Goal: Check status: Check status

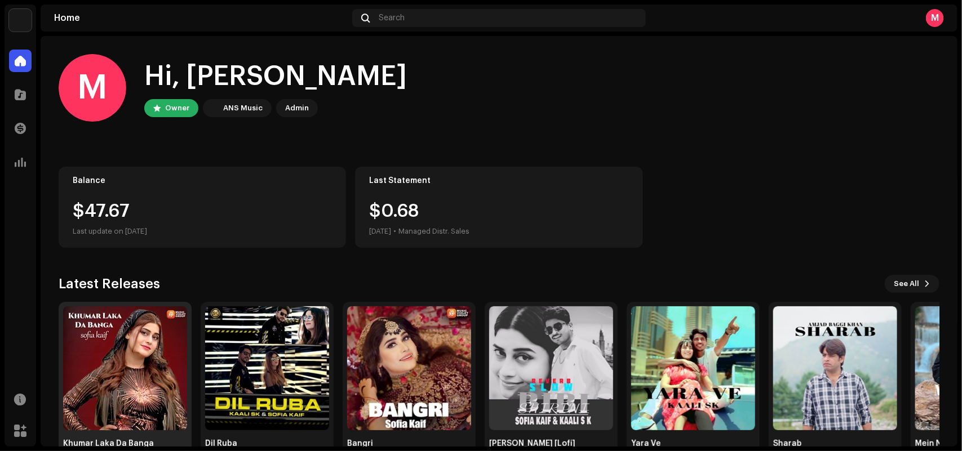
click at [111, 400] on img at bounding box center [125, 369] width 124 height 124
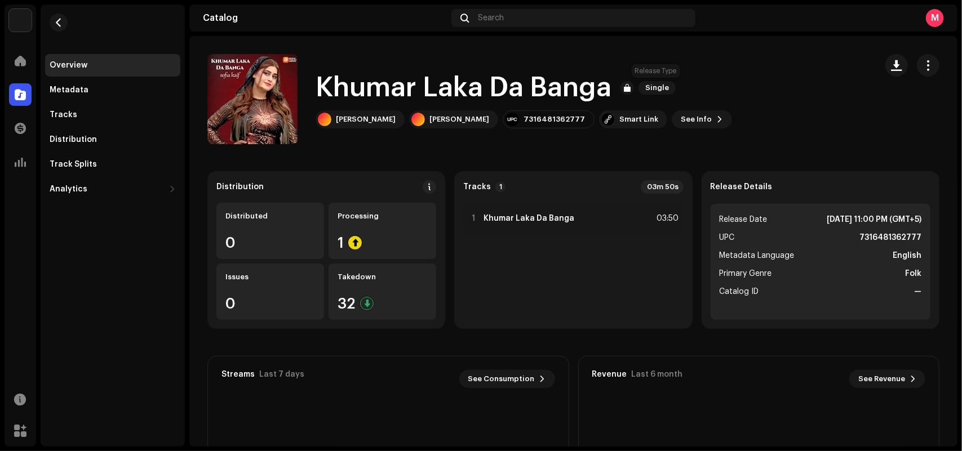
click at [667, 90] on span "Single" at bounding box center [656, 88] width 37 height 14
click at [717, 103] on div "[PERSON_NAME] Da Banga Single [PERSON_NAME] [PERSON_NAME] 7316481362777 Smart L…" at bounding box center [537, 99] width 660 height 90
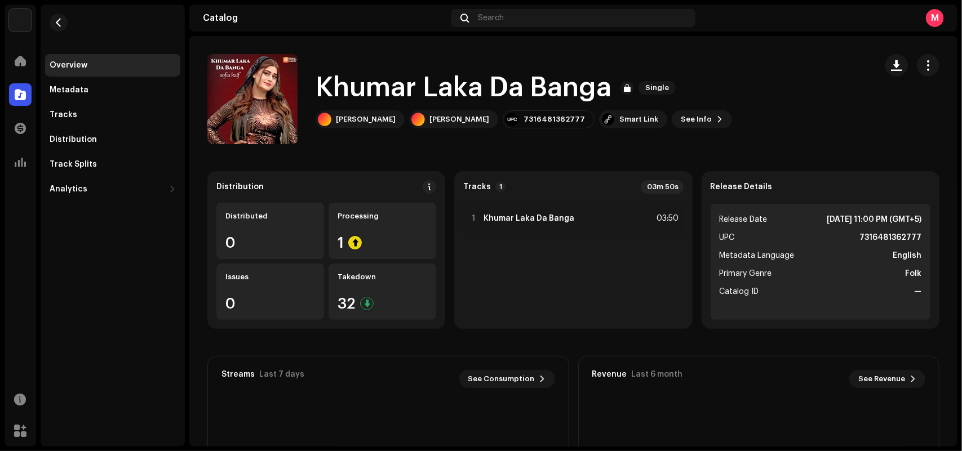
click at [717, 103] on div "[PERSON_NAME] Da Banga Single [PERSON_NAME] [PERSON_NAME] 7316481362777 Smart L…" at bounding box center [537, 99] width 660 height 90
click at [680, 124] on div "[PERSON_NAME] Da Banga Single [PERSON_NAME] [PERSON_NAME] 7316481362777 Smart L…" at bounding box center [537, 99] width 660 height 90
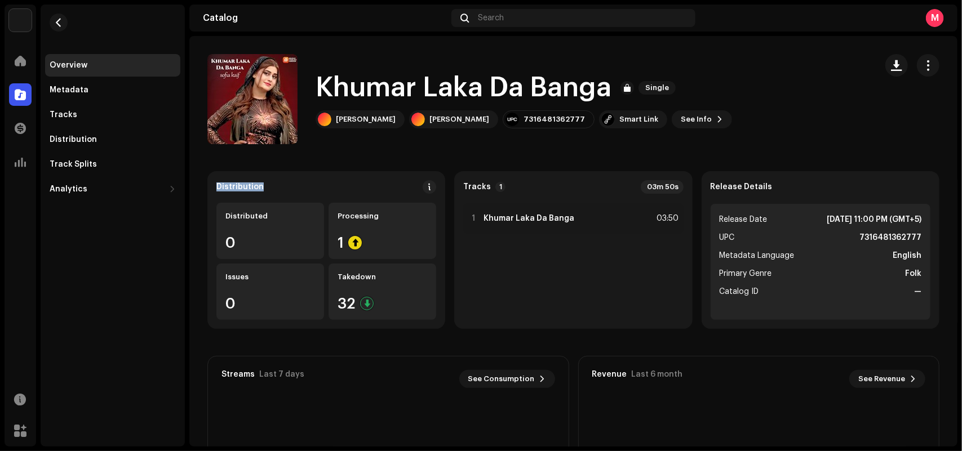
click at [680, 124] on div "[PERSON_NAME] Da Banga Single [PERSON_NAME] [PERSON_NAME] 7316481362777 Smart L…" at bounding box center [537, 99] width 660 height 90
click at [698, 128] on div "[PERSON_NAME] Da Banga Single [PERSON_NAME] [PERSON_NAME] 7316481362777 Smart L…" at bounding box center [537, 99] width 660 height 90
click at [505, 147] on catalog-releases-details-overview "Khumar Laka Da Banga Single Khumar Laka Da Banga Single [PERSON_NAME] [PERSON_N…" at bounding box center [573, 318] width 768 height 564
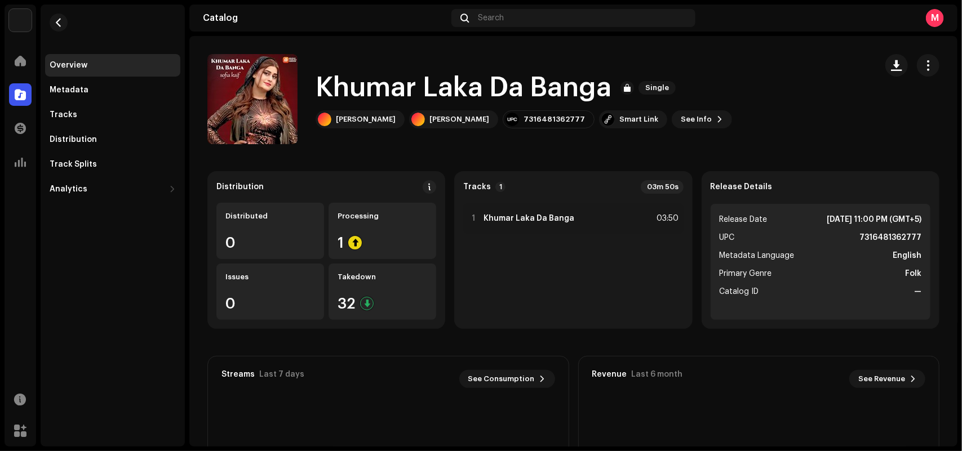
click at [615, 159] on catalog-releases-details-overview "Khumar Laka Da Banga Single Khumar Laka Da Banga Single [PERSON_NAME] [PERSON_N…" at bounding box center [573, 318] width 768 height 564
click at [379, 314] on div "Takedown 32" at bounding box center [383, 292] width 108 height 56
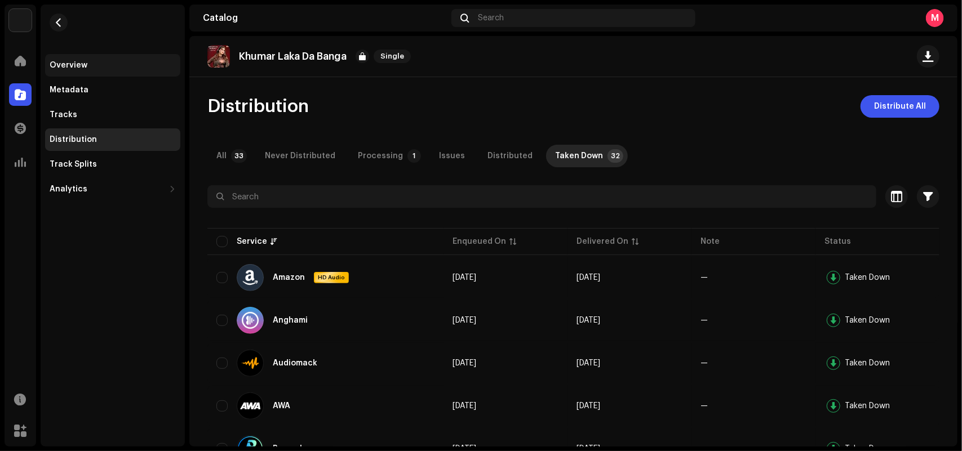
click at [118, 66] on div "Overview" at bounding box center [113, 65] width 126 height 9
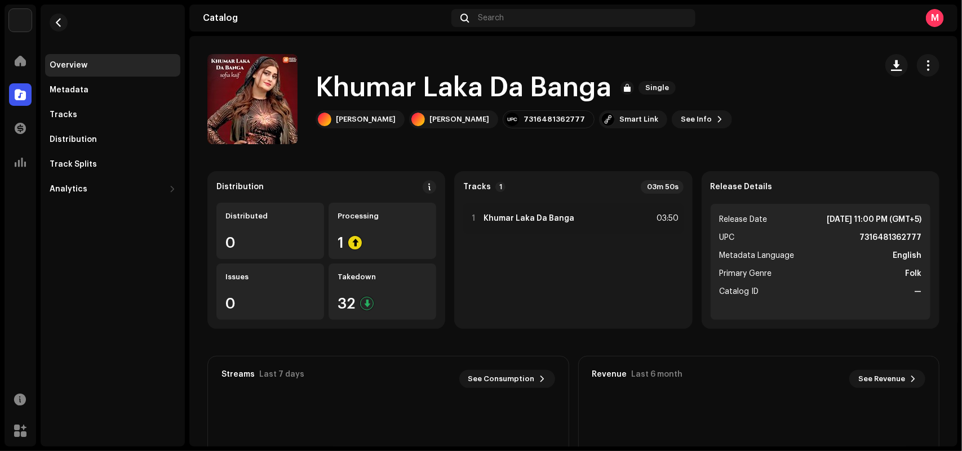
click at [567, 150] on catalog-releases-details-overview "Khumar Laka Da Banga Single Khumar Laka Da Banga Single [PERSON_NAME] [PERSON_N…" at bounding box center [573, 318] width 768 height 564
click at [558, 140] on div "[PERSON_NAME] Da Banga Single [PERSON_NAME] [PERSON_NAME] 7316481362777 Smart L…" at bounding box center [537, 99] width 660 height 90
click at [382, 238] on div "1" at bounding box center [383, 243] width 90 height 15
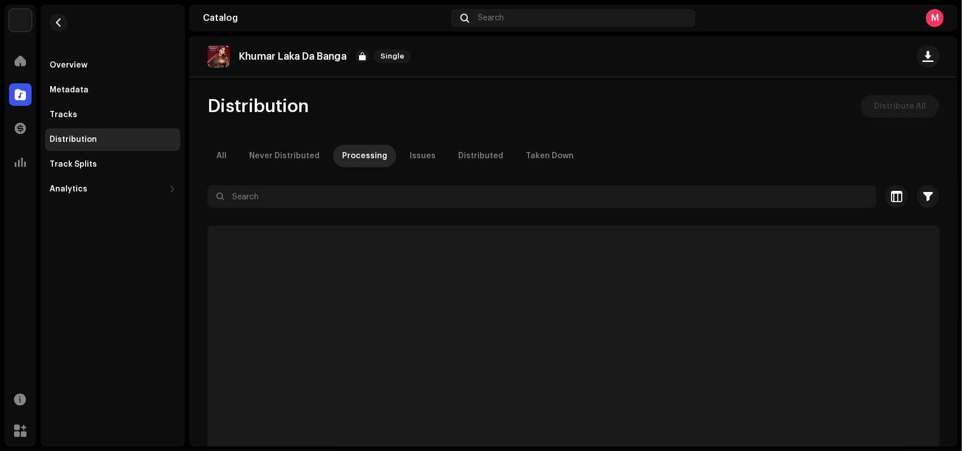
click at [849, 131] on div "Distribution Distribute All All Never Distributed Processing Issues Distributed…" at bounding box center [573, 278] width 768 height 367
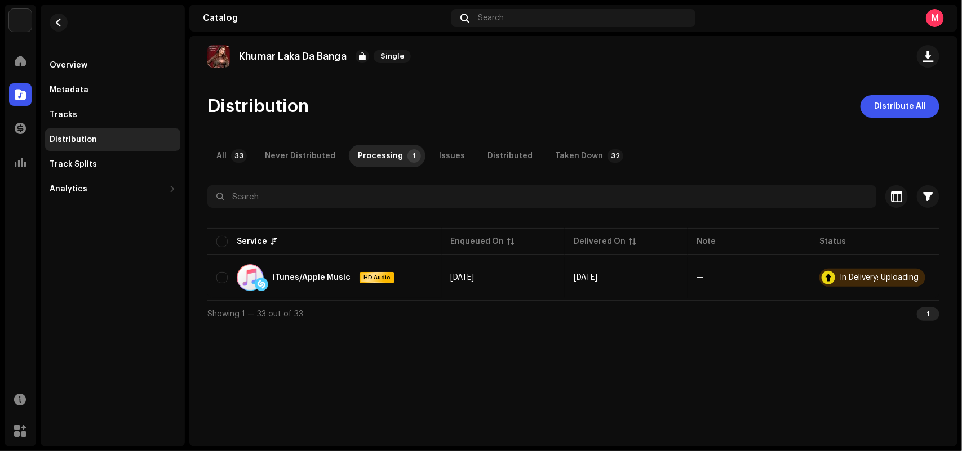
click at [680, 351] on div "Khumar Laka Da Banga Single Distribution Distribute All All 33 Never Distribute…" at bounding box center [573, 241] width 768 height 411
click at [101, 56] on div "Overview" at bounding box center [112, 65] width 135 height 23
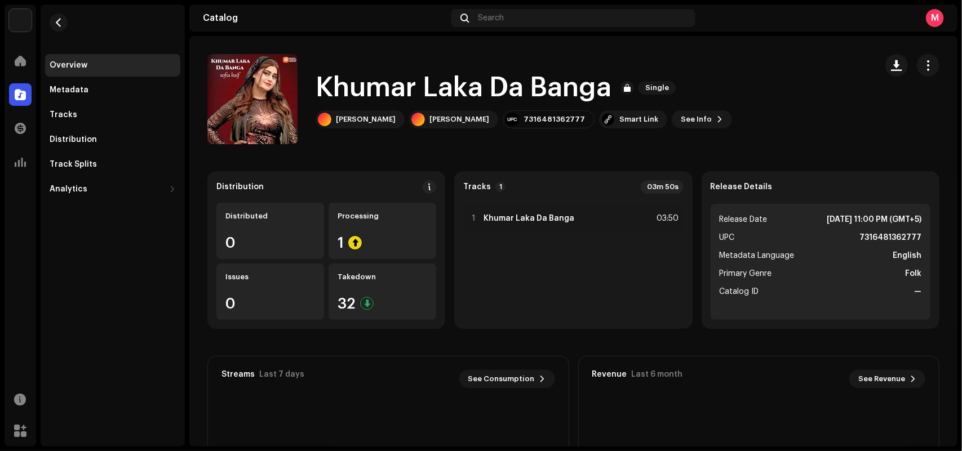
click at [341, 155] on catalog-releases-details-overview "Khumar Laka Da Banga Single Khumar Laka Da Banga Single [PERSON_NAME] [PERSON_N…" at bounding box center [573, 318] width 768 height 564
click at [520, 140] on div "[PERSON_NAME] Da Banga Single [PERSON_NAME] [PERSON_NAME] 7316481362777 Smart L…" at bounding box center [537, 99] width 660 height 90
click at [952, 5] on div "Catalog Search M" at bounding box center [573, 18] width 768 height 27
